Goal: Task Accomplishment & Management: Complete application form

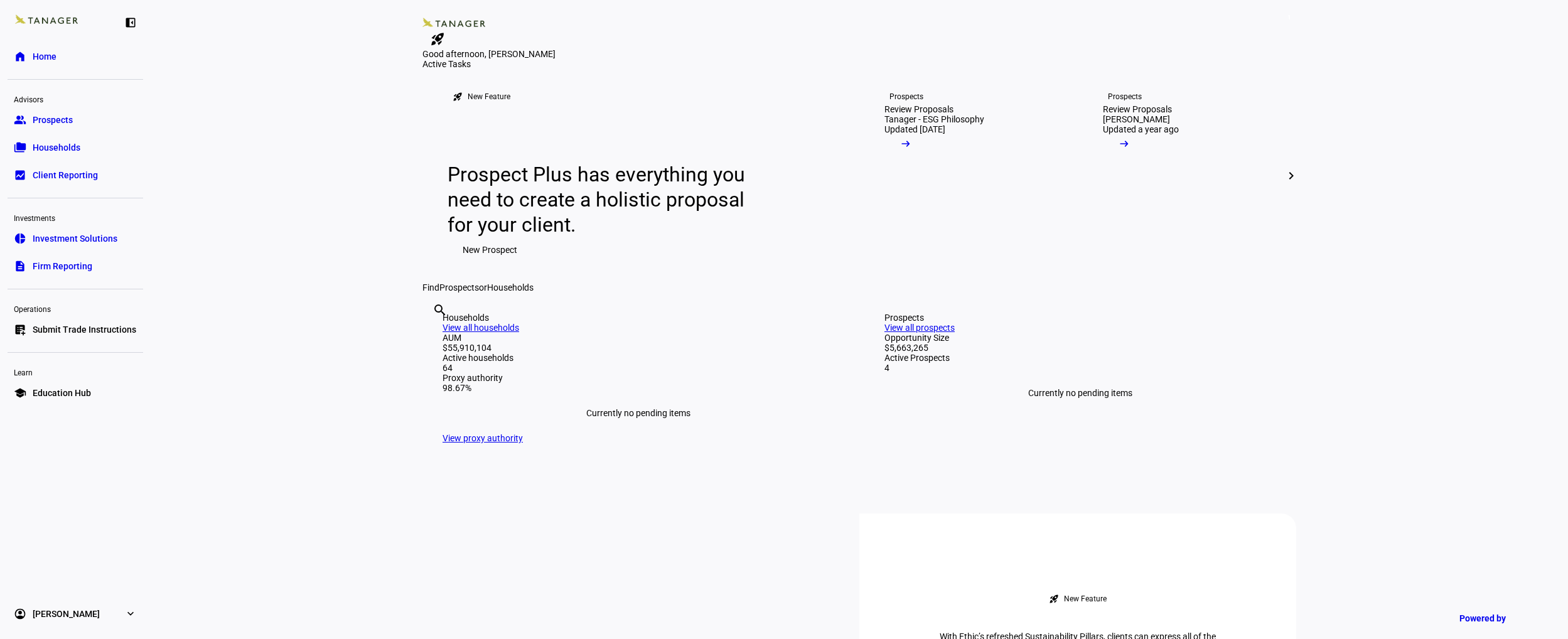
click at [42, 323] on span "Submit Trade Instructions" at bounding box center [84, 329] width 103 height 12
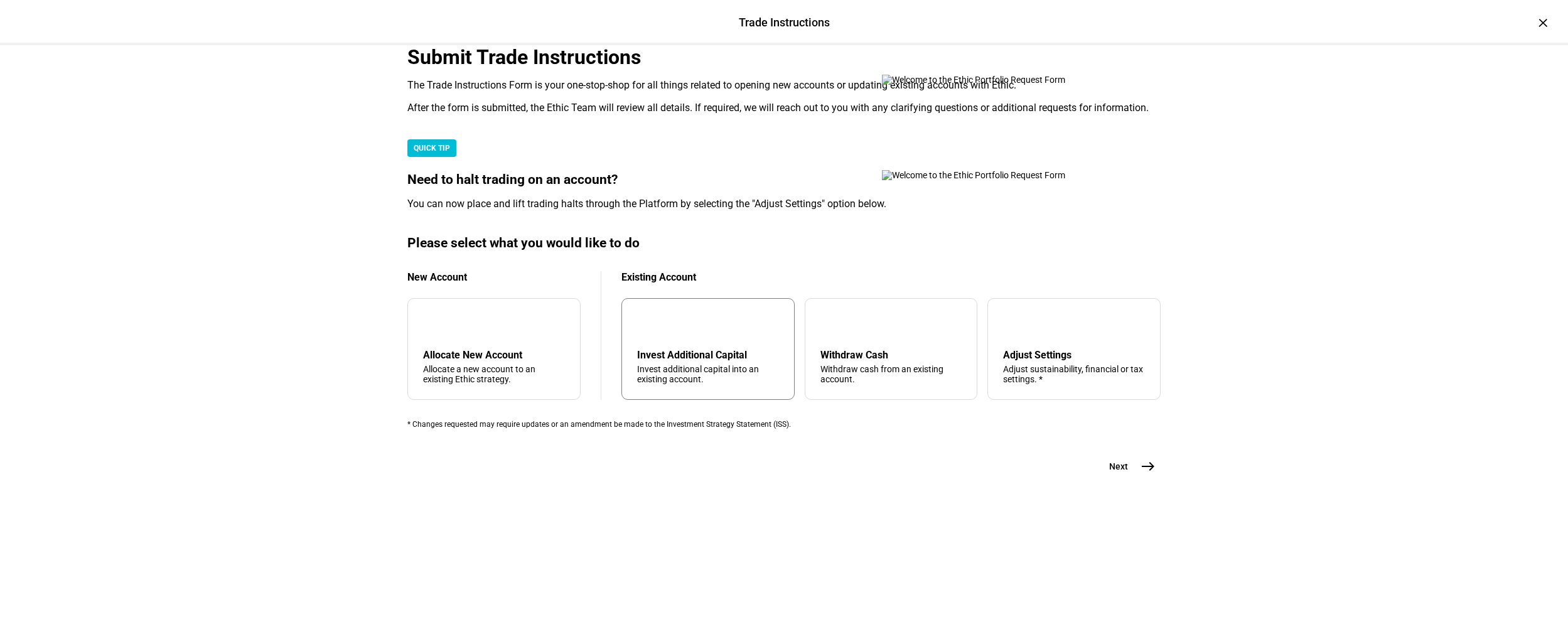
scroll to position [236, 0]
click at [833, 392] on div "arrow_upward Withdraw Cash Withdraw cash from an existing account." at bounding box center [891, 349] width 173 height 102
click at [1129, 478] on button "Next east" at bounding box center [1127, 466] width 67 height 25
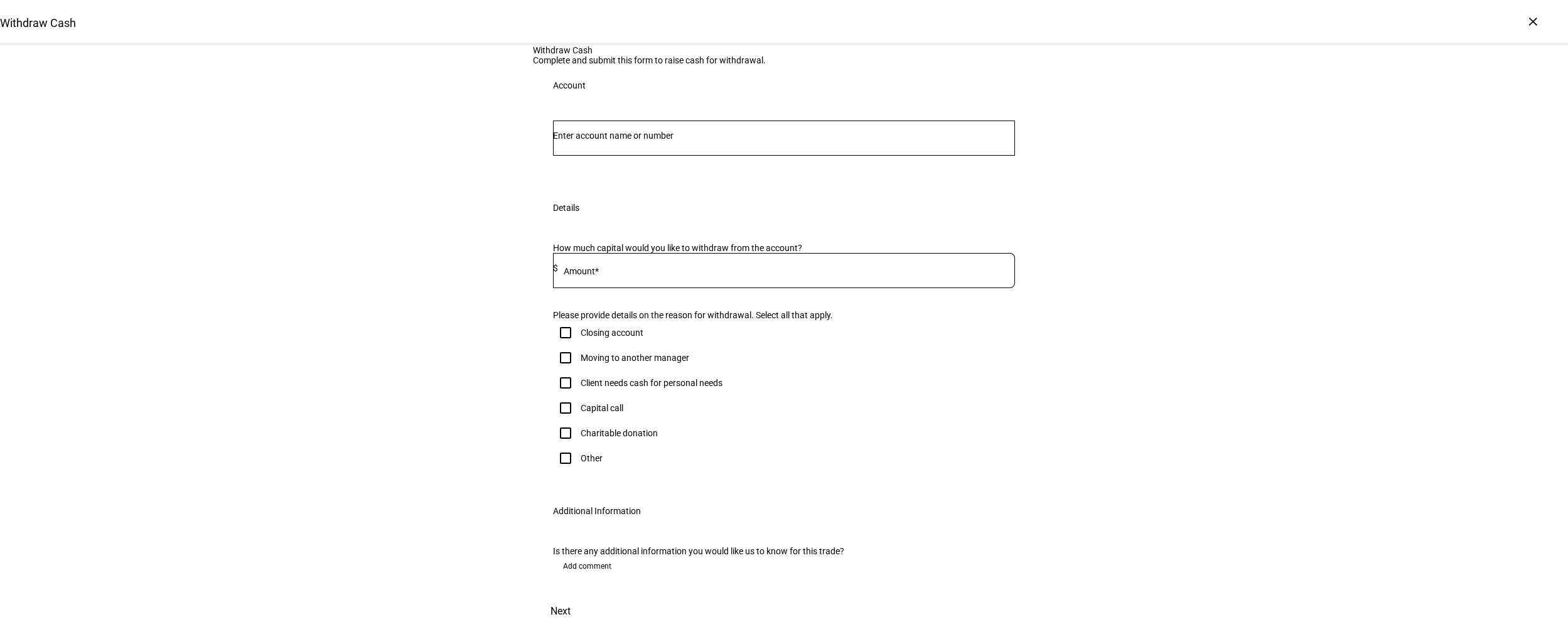
click at [669, 156] on div at bounding box center [783, 138] width 462 height 35
type input "boyer"
click at [655, 328] on span "Andrew P Boyer" at bounding box center [645, 326] width 151 height 14
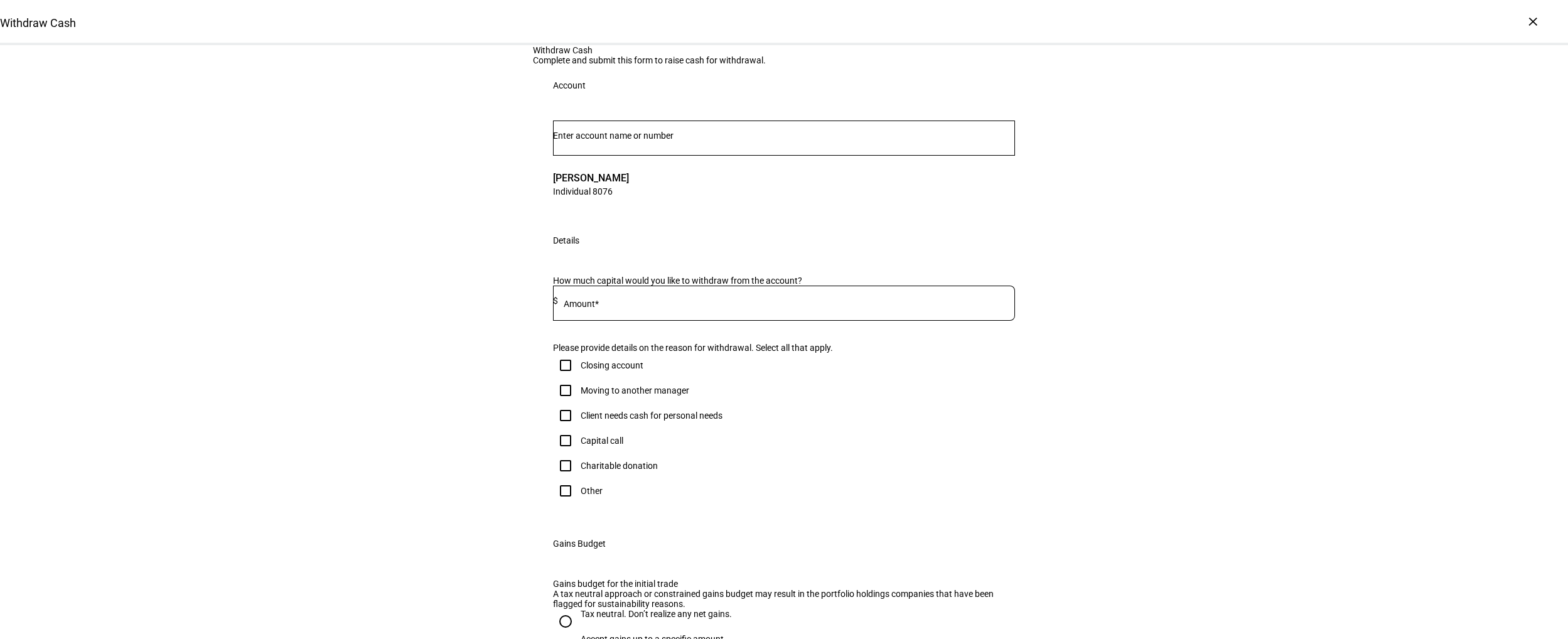
click at [620, 167] on div at bounding box center [783, 161] width 462 height 12
click at [638, 141] on input "Number" at bounding box center [783, 136] width 462 height 10
type input "boyer"
click at [930, 333] on mat-icon "warning" at bounding box center [931, 333] width 12 height 12
click at [1533, 22] on div "×" at bounding box center [1532, 22] width 20 height 20
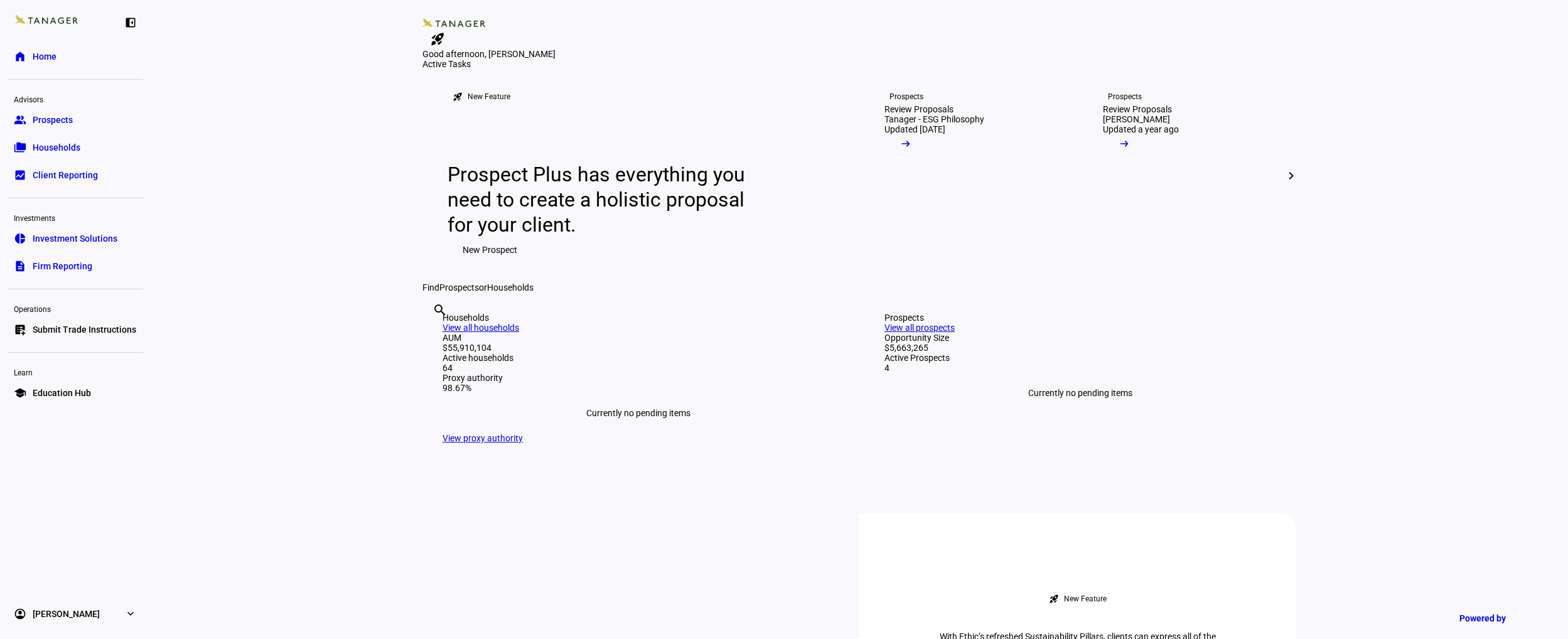
click at [443, 361] on div "search clear" at bounding box center [432, 326] width 20 height 69
click at [435, 334] on input "text" at bounding box center [434, 327] width 2 height 15
type input "boyer"
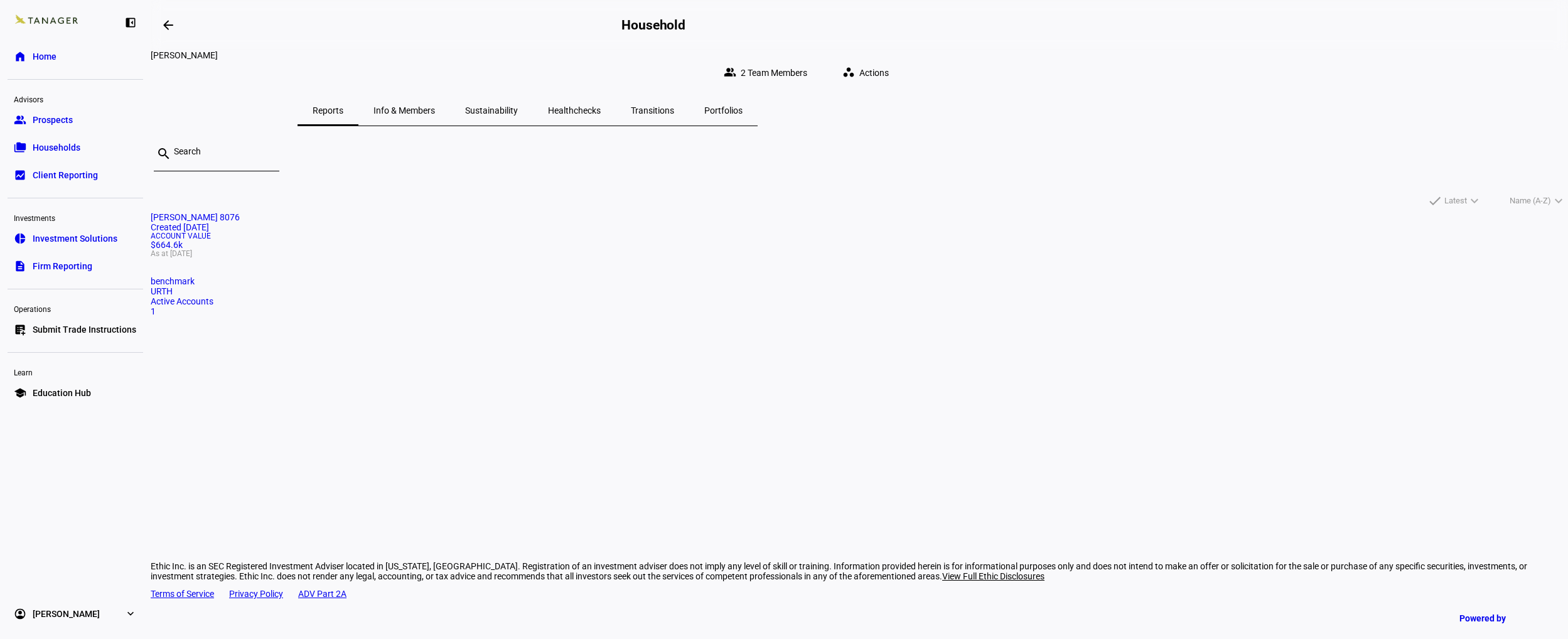
click at [668, 257] on div "Account Value $664.6k As at Sep 5, 2025" at bounding box center [859, 245] width 1417 height 25
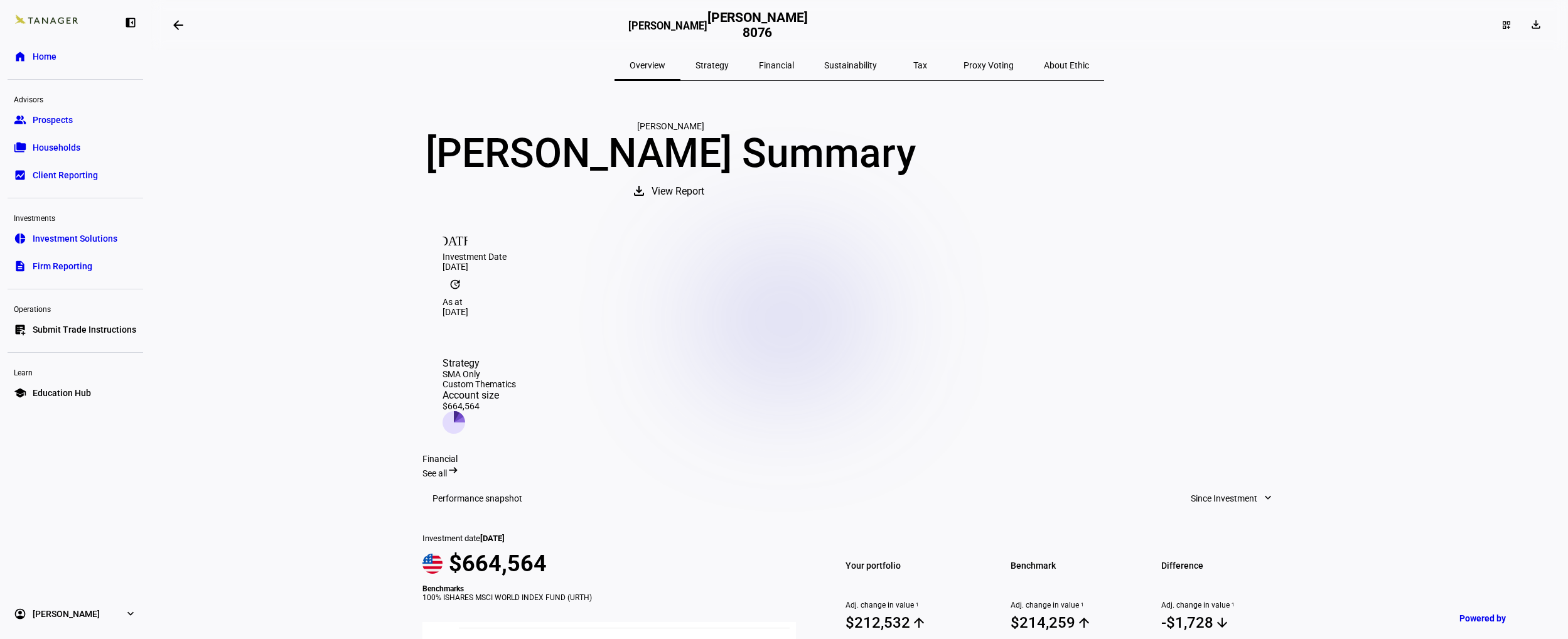
click at [728, 69] on span "Strategy" at bounding box center [712, 65] width 33 height 9
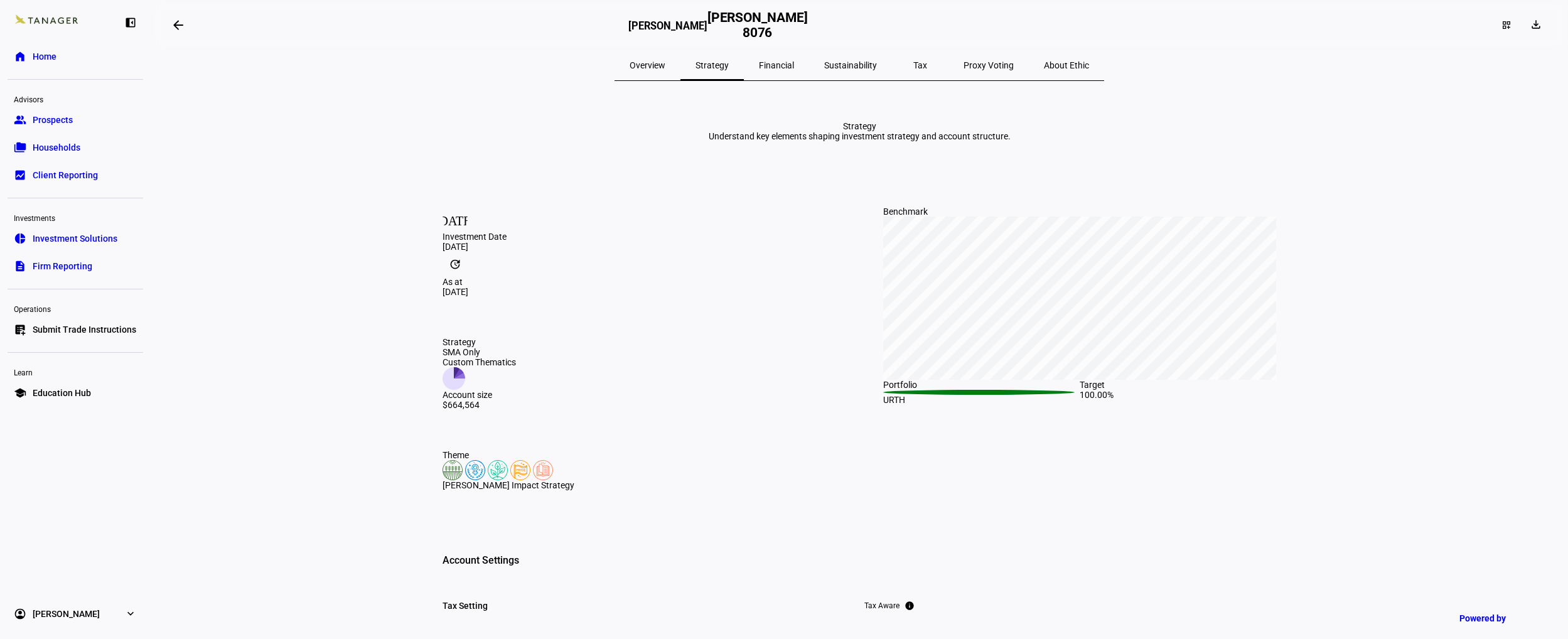
click at [772, 64] on span "Financial" at bounding box center [777, 65] width 35 height 9
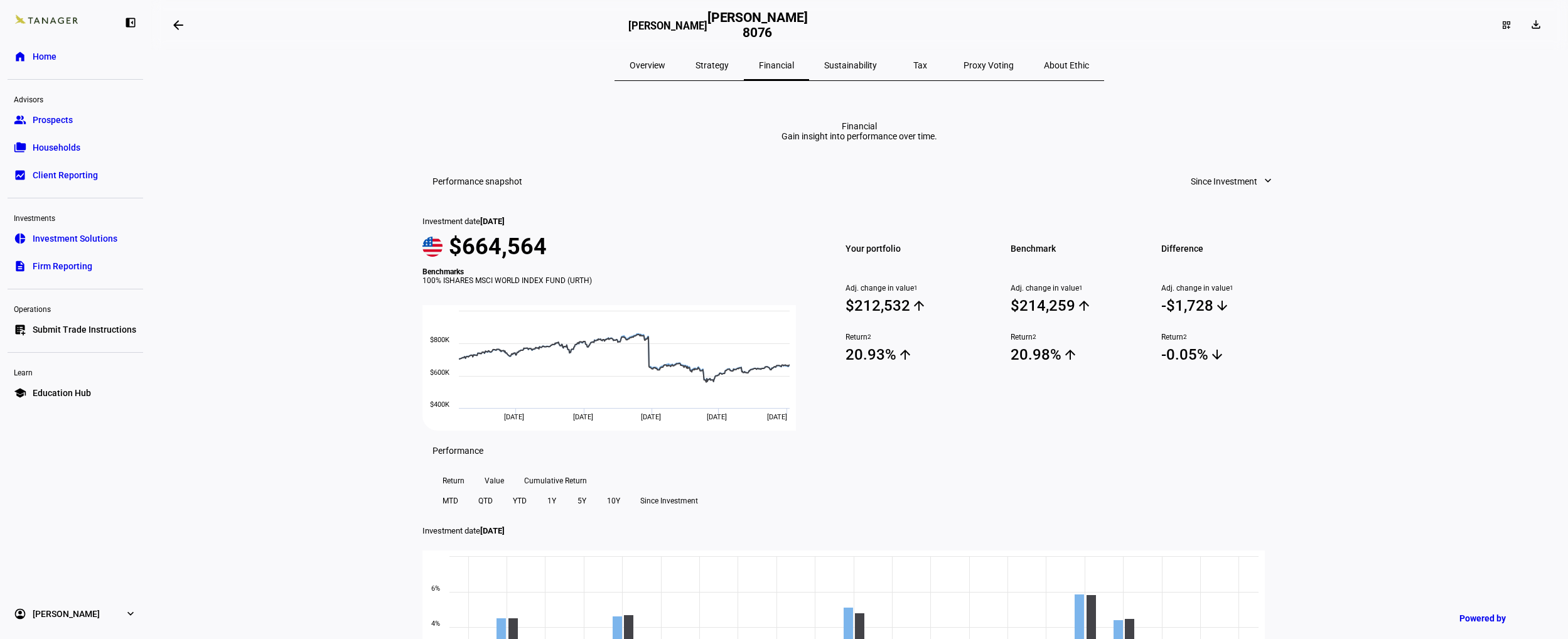
click at [843, 67] on span "Sustainability" at bounding box center [850, 65] width 52 height 9
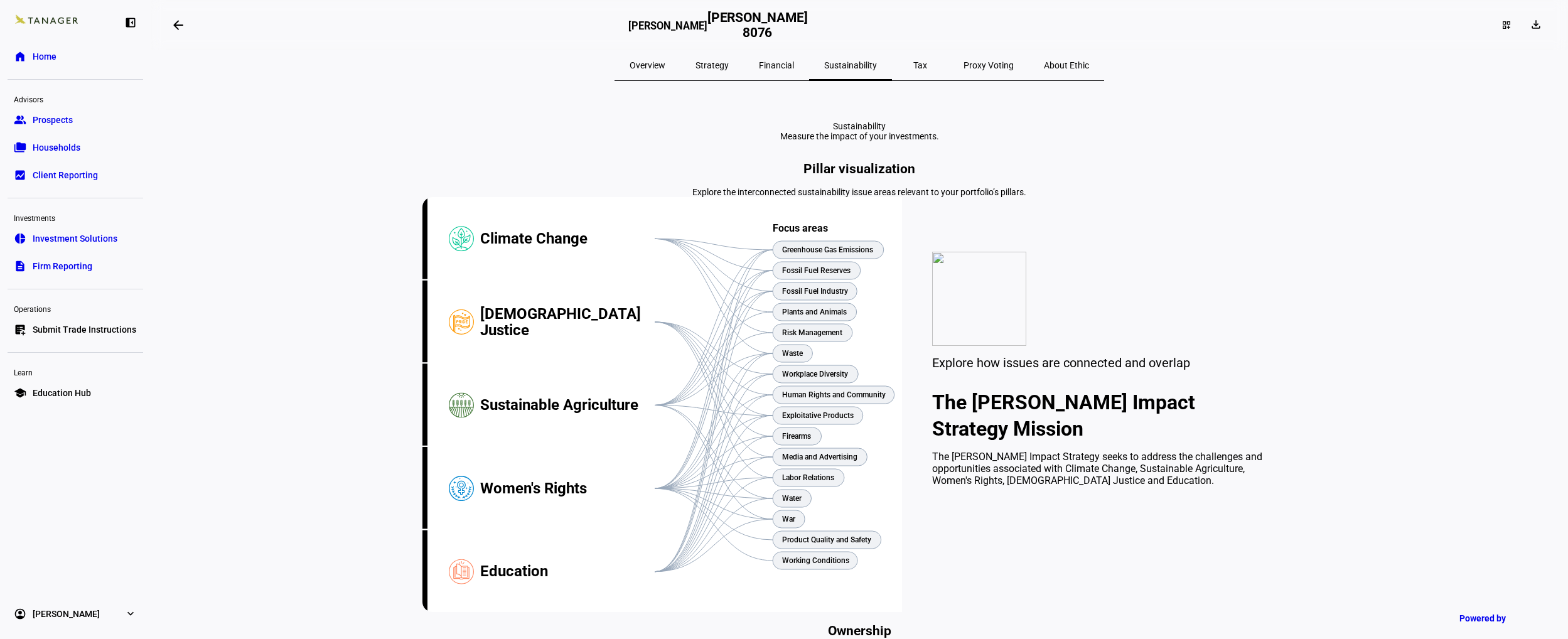
click at [912, 69] on div "Tax" at bounding box center [920, 65] width 57 height 30
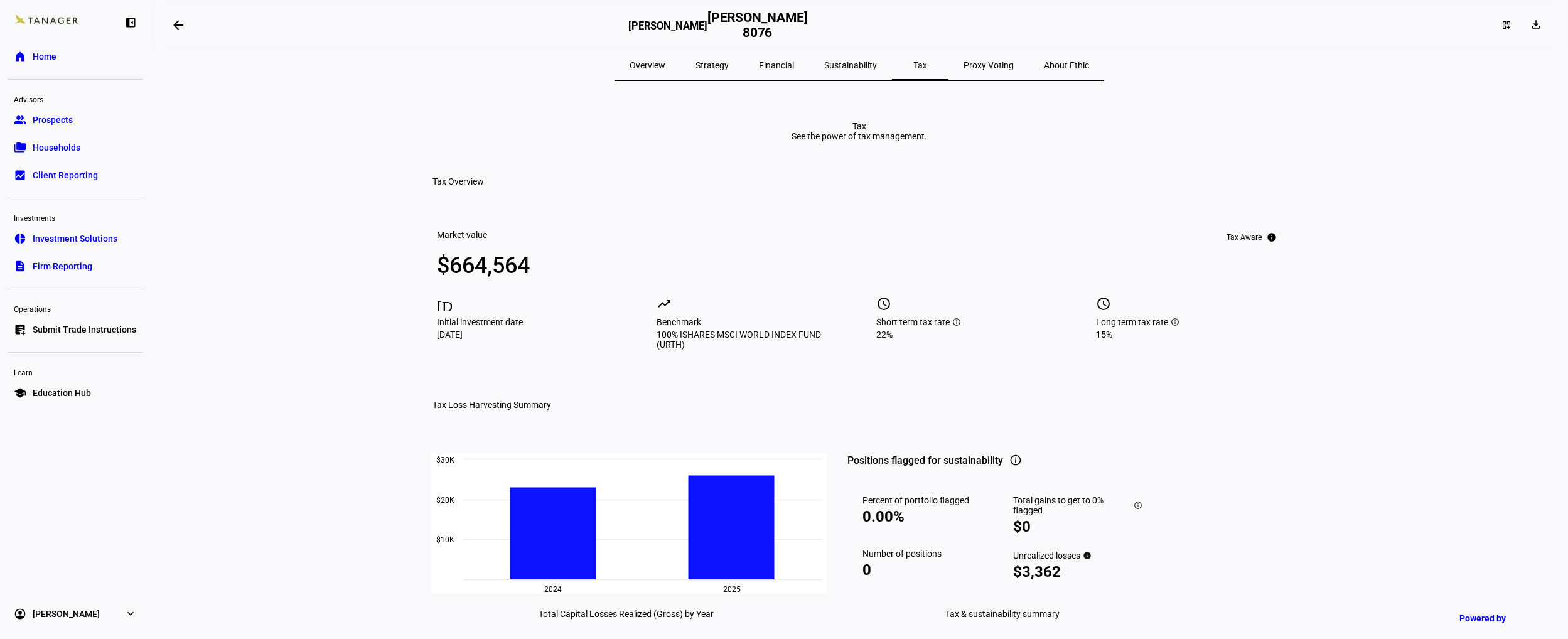
click at [1044, 65] on span "About Ethic" at bounding box center [1066, 65] width 45 height 9
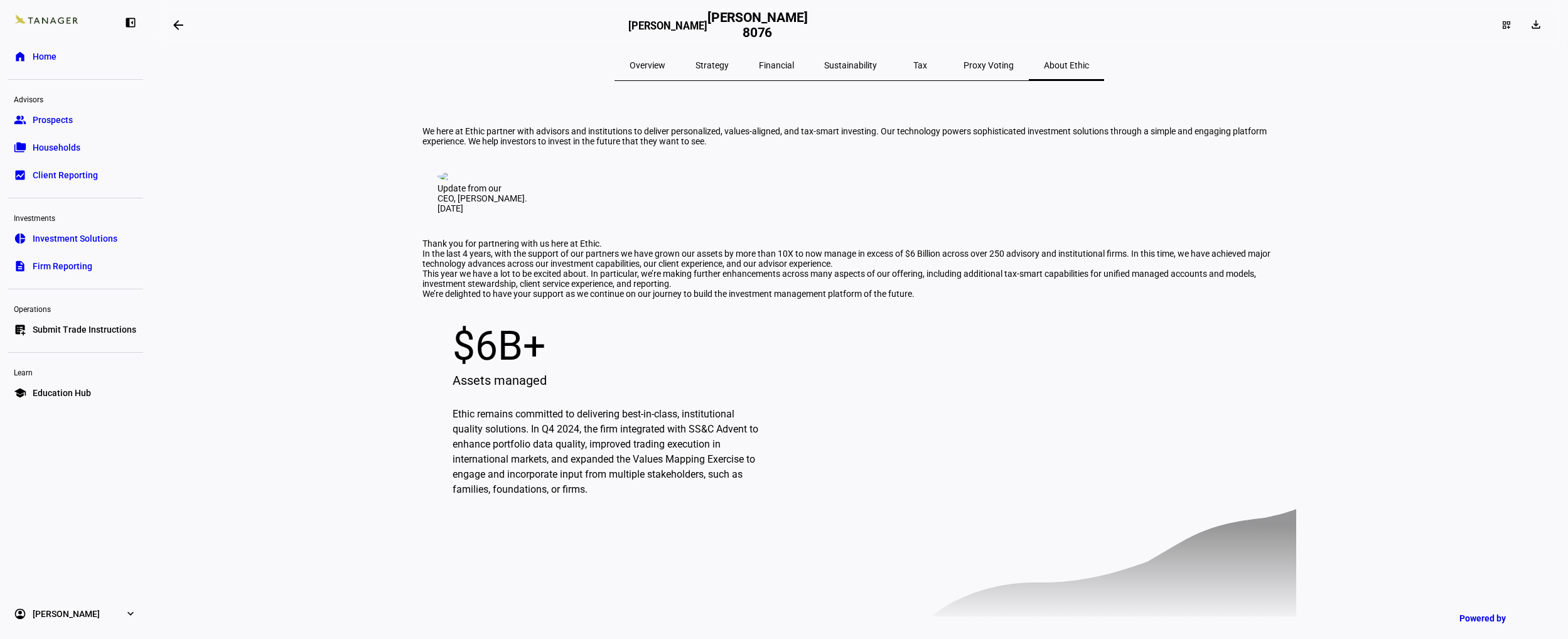
click at [665, 65] on span "Overview" at bounding box center [647, 65] width 36 height 9
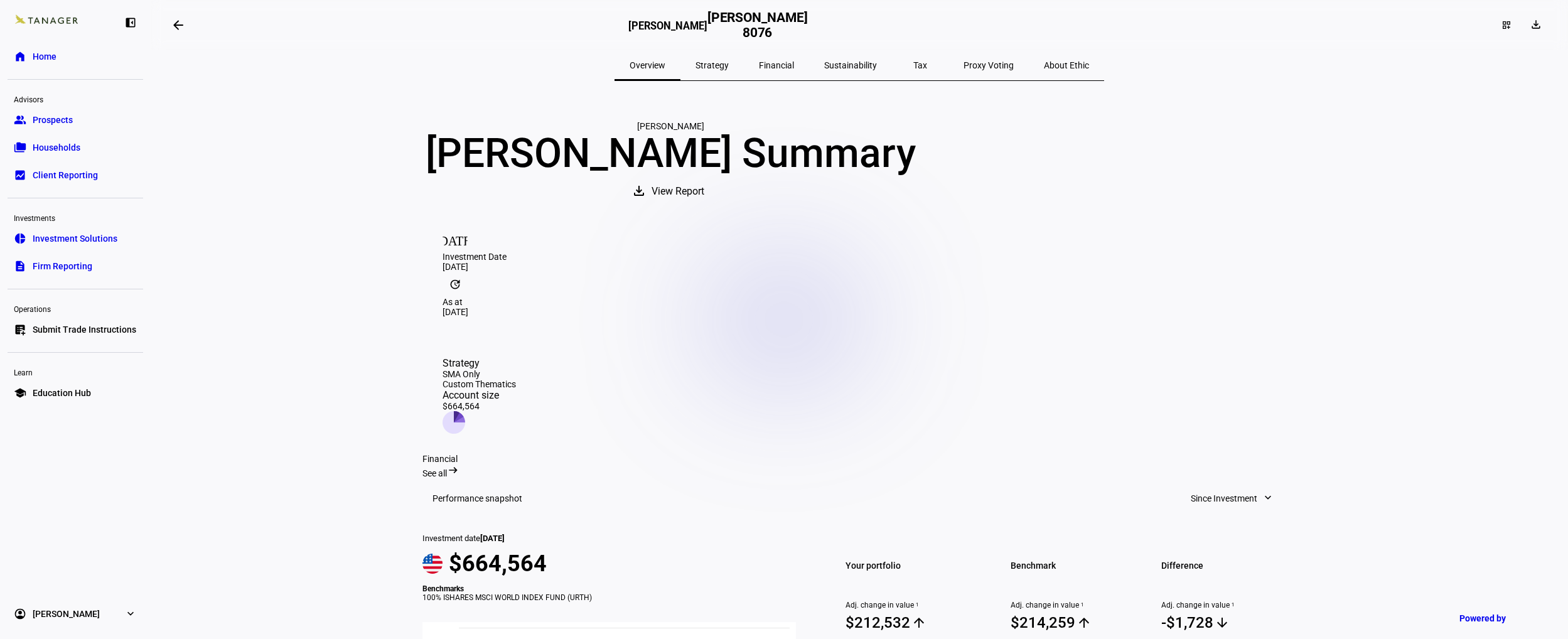
click at [45, 52] on span "Home" at bounding box center [44, 56] width 24 height 12
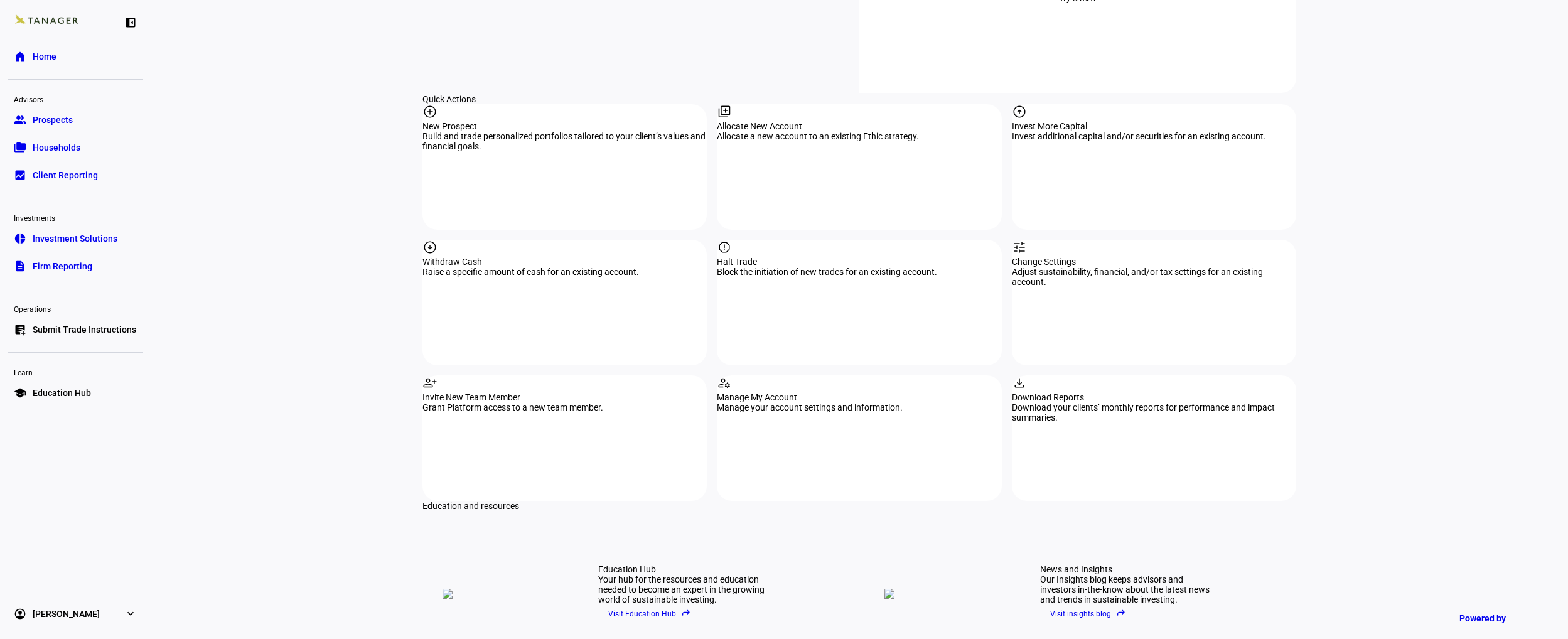
scroll to position [1158, 0]
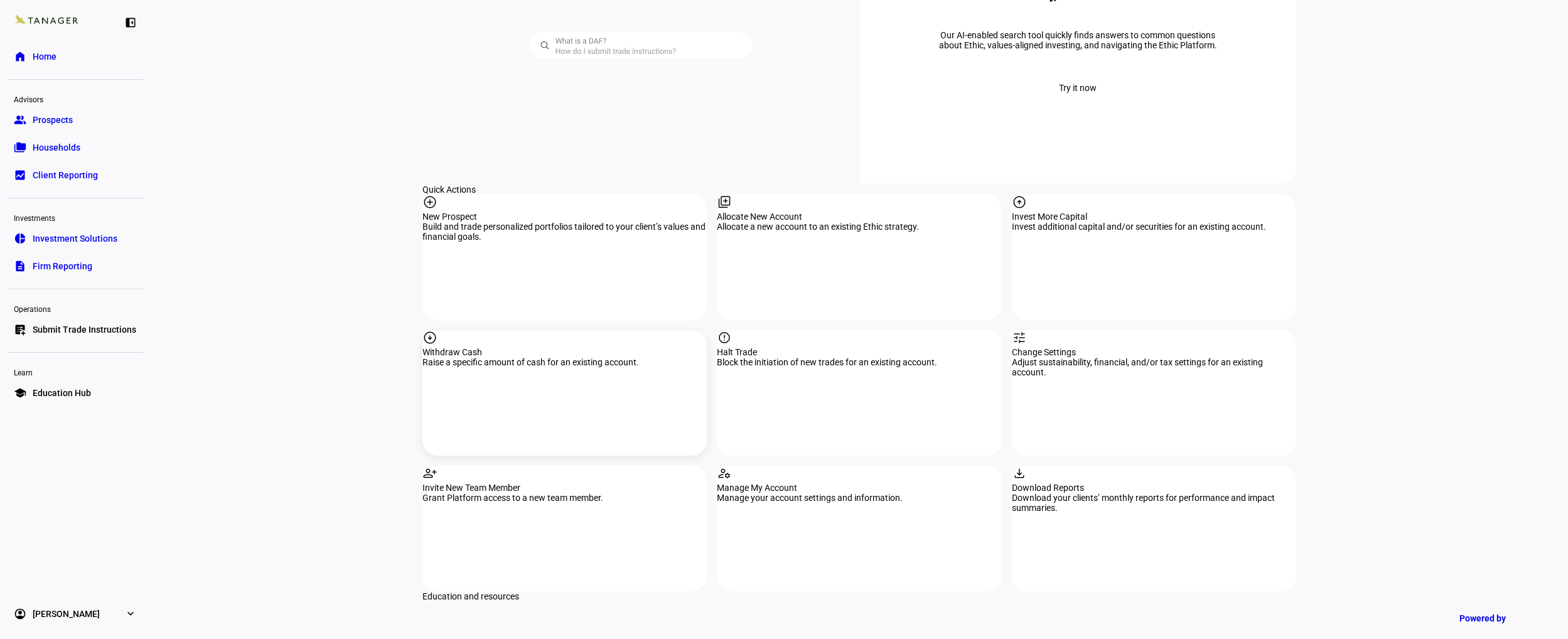
click at [457, 330] on div "arrow_circle_down Withdraw Cash Raise a specific amount of cash for an existing…" at bounding box center [564, 393] width 285 height 126
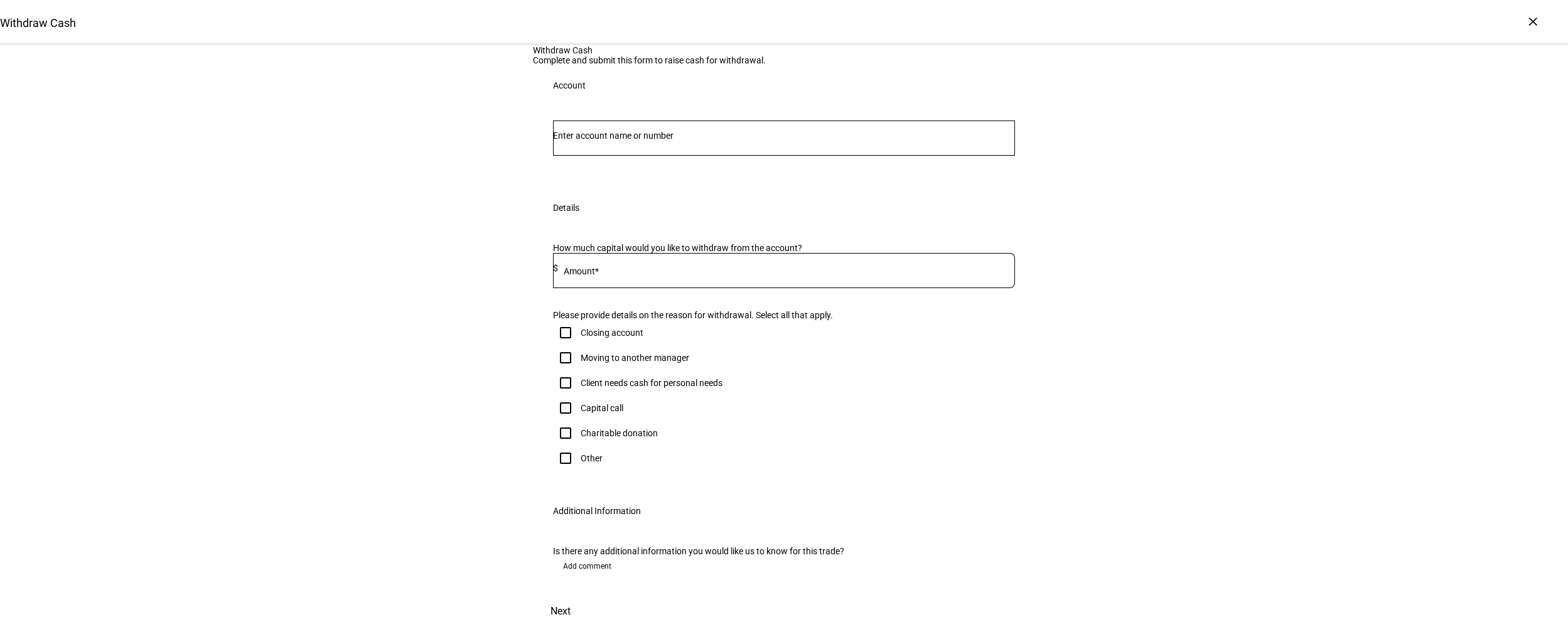
click at [675, 141] on input "Number" at bounding box center [783, 136] width 462 height 10
type input "boyer"
click at [664, 329] on span "Andrew P Boyer" at bounding box center [645, 326] width 151 height 14
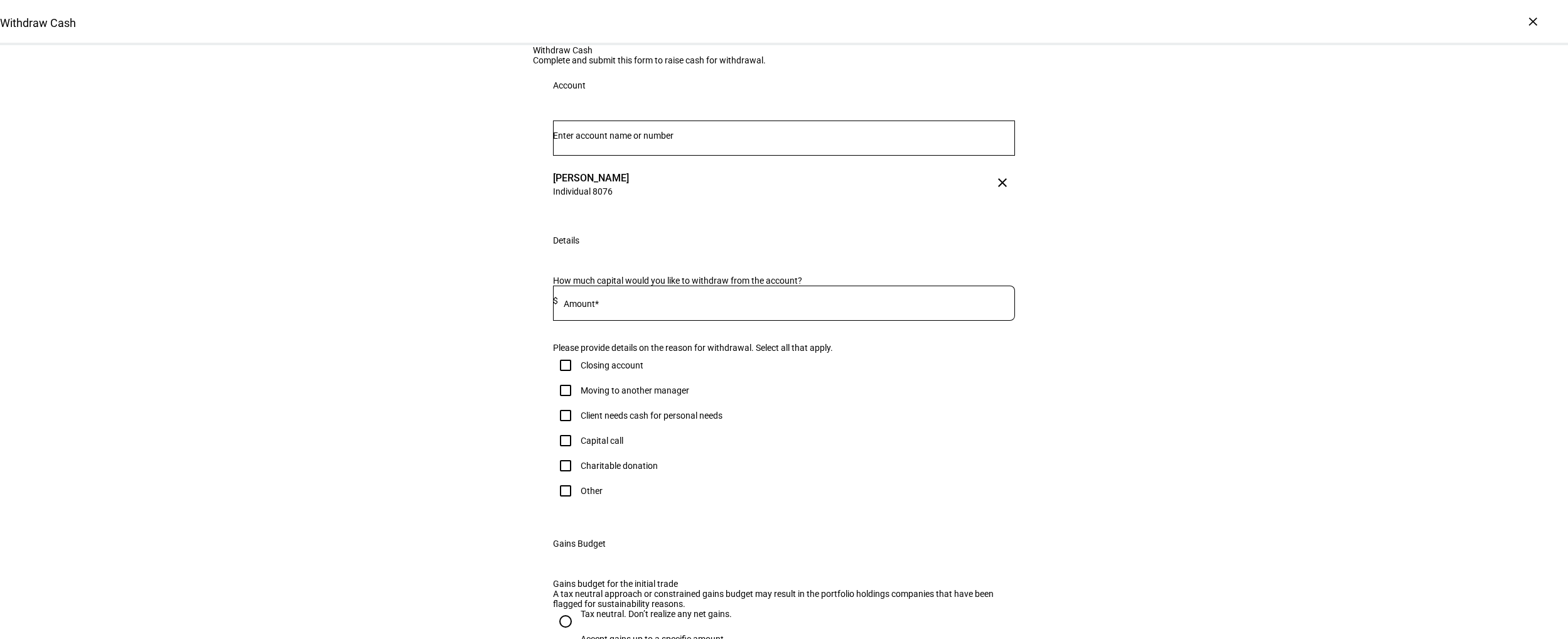
click at [773, 201] on div "Andrew P Boyer Individual 8076 clear" at bounding box center [784, 183] width 469 height 32
click at [801, 156] on div at bounding box center [783, 138] width 462 height 35
type input "boyer"
click at [932, 332] on mat-icon "warning" at bounding box center [931, 333] width 12 height 12
click at [1537, 24] on div "×" at bounding box center [1532, 22] width 20 height 20
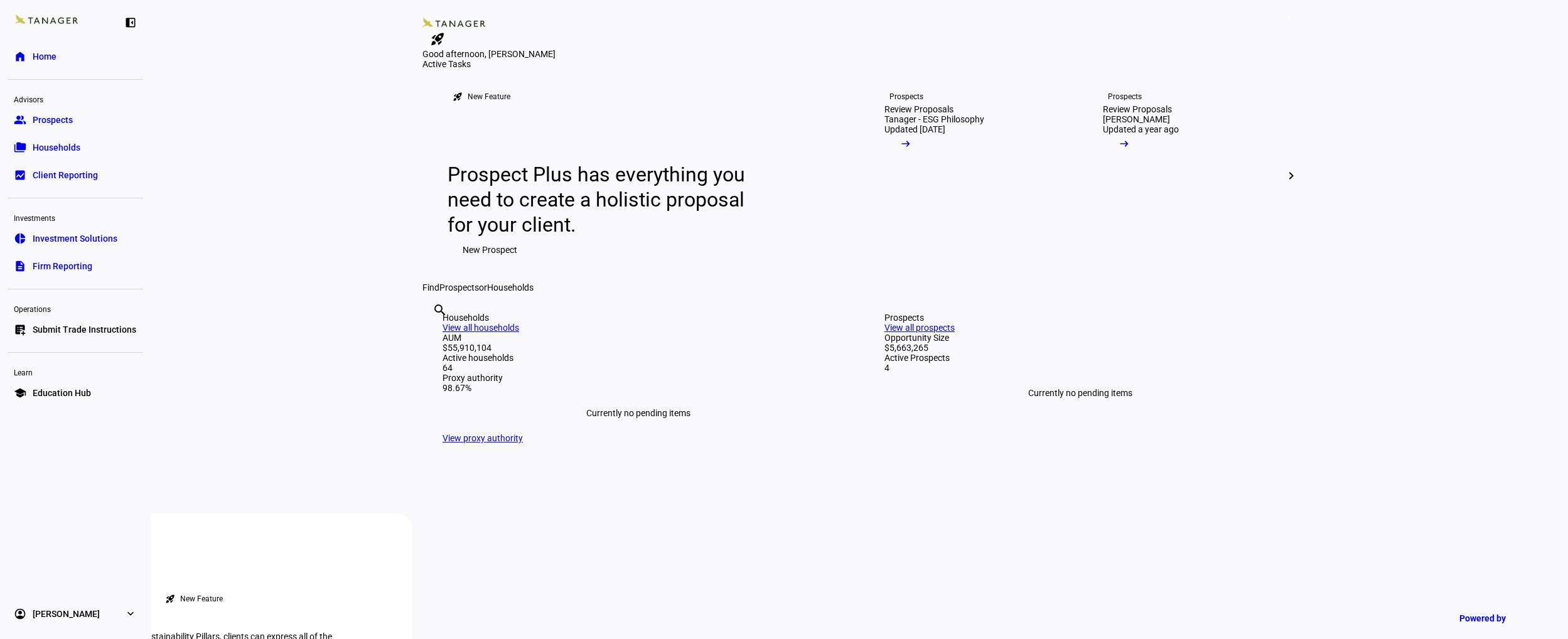
click at [328, 102] on eth-layout-page-content "1 rocket_launch Product Updates The latest features and improvements Powered by…" at bounding box center [859, 320] width 1417 height 639
